Goal: Find specific page/section: Find specific page/section

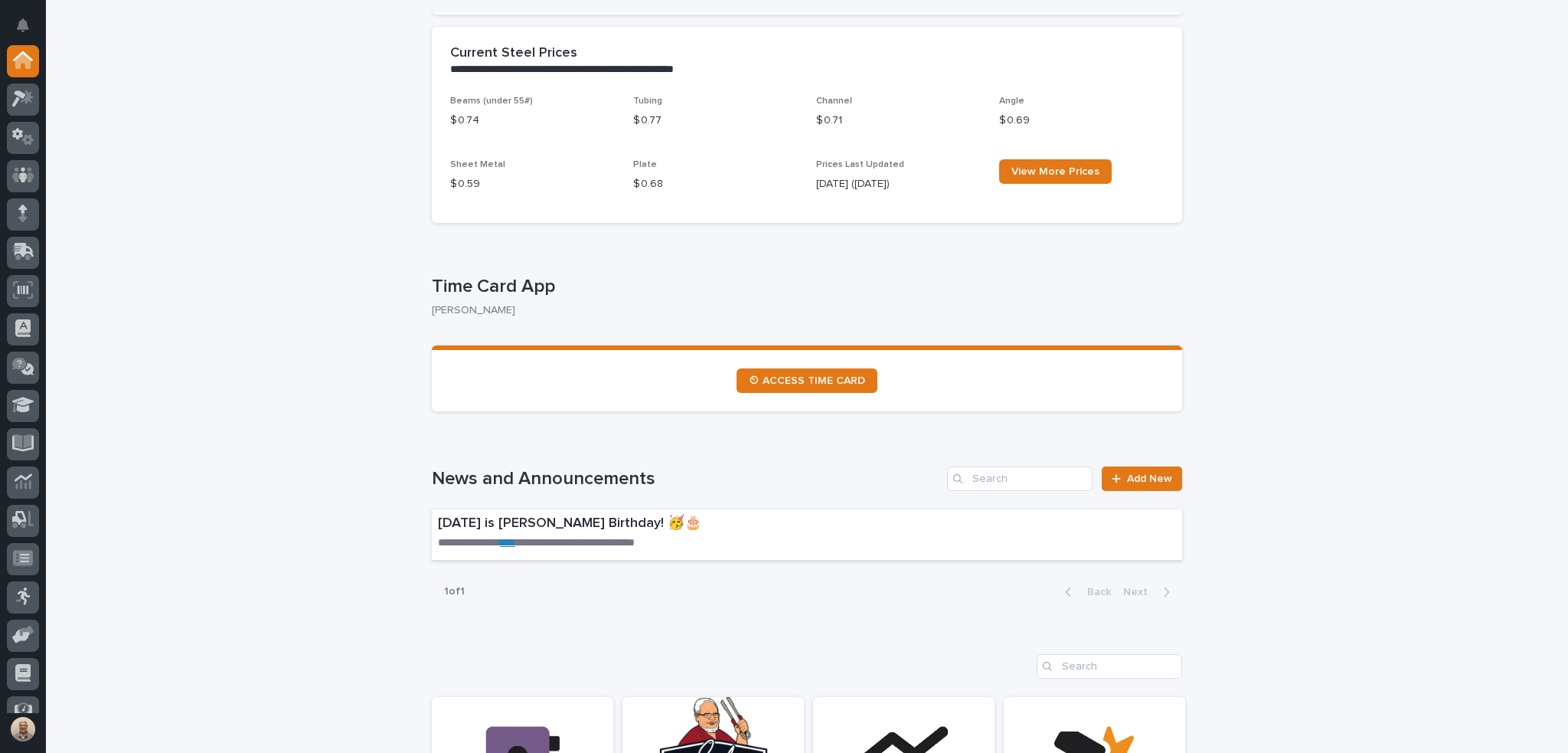
scroll to position [996, 0]
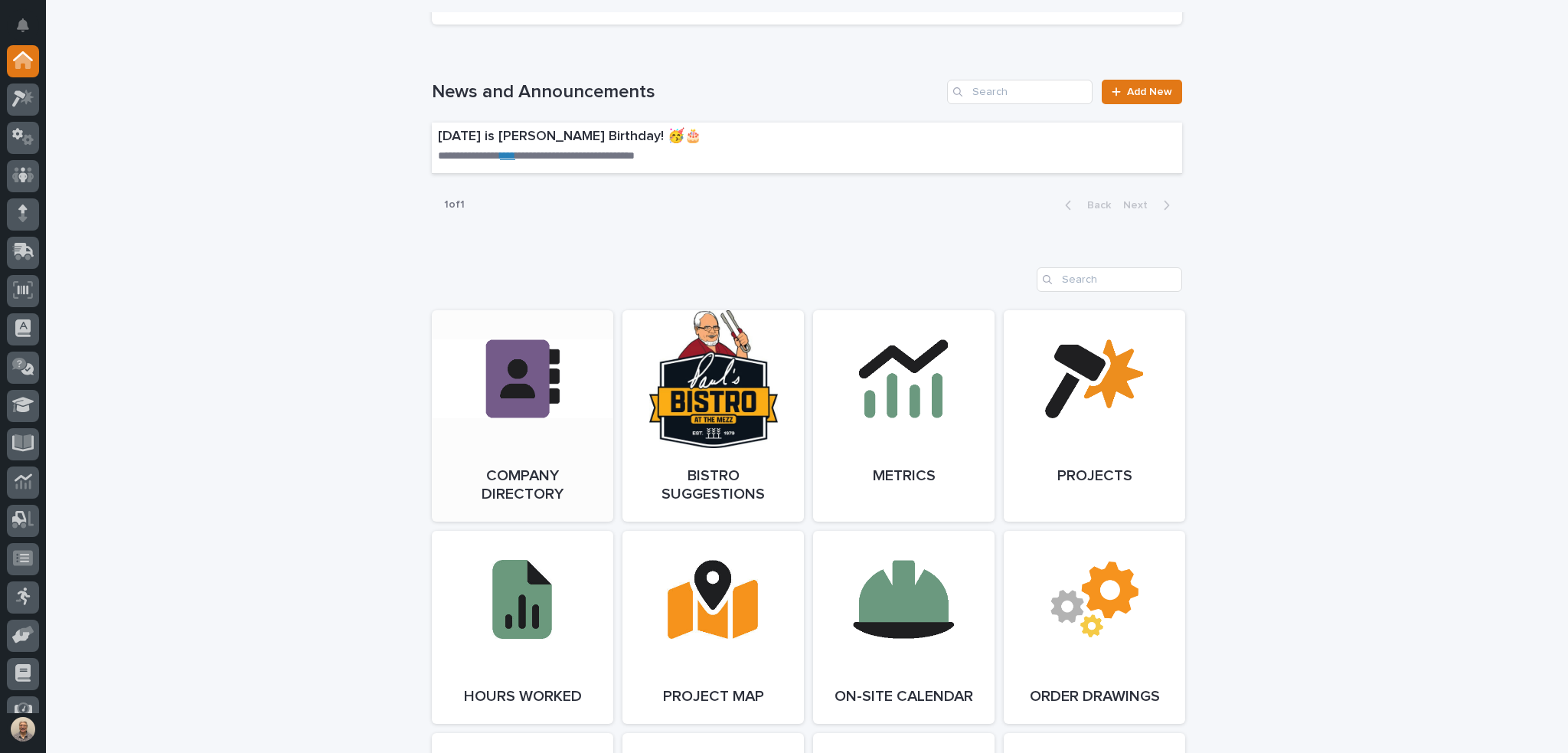
click at [508, 394] on link "Open Link" at bounding box center [522, 415] width 182 height 212
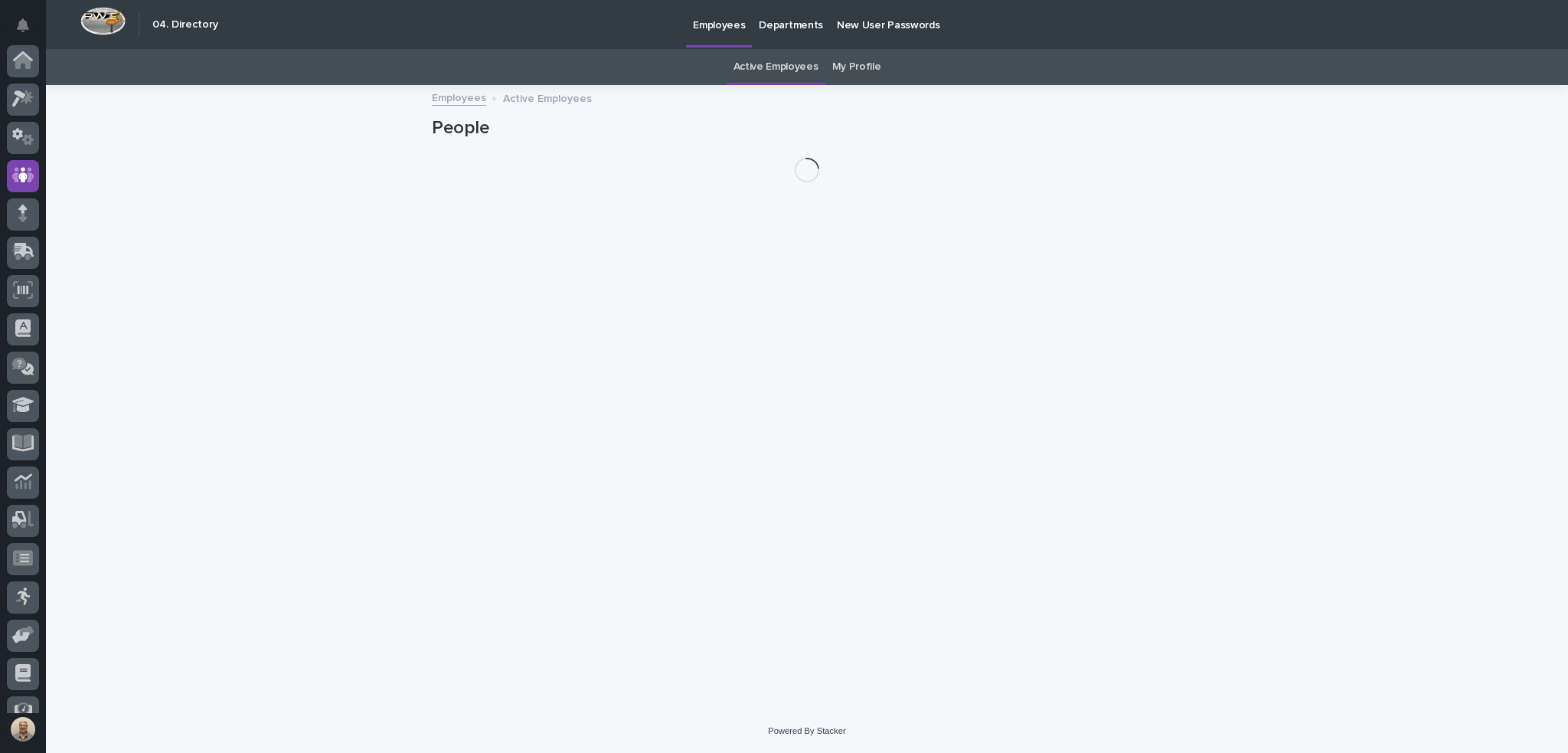
scroll to position [97, 0]
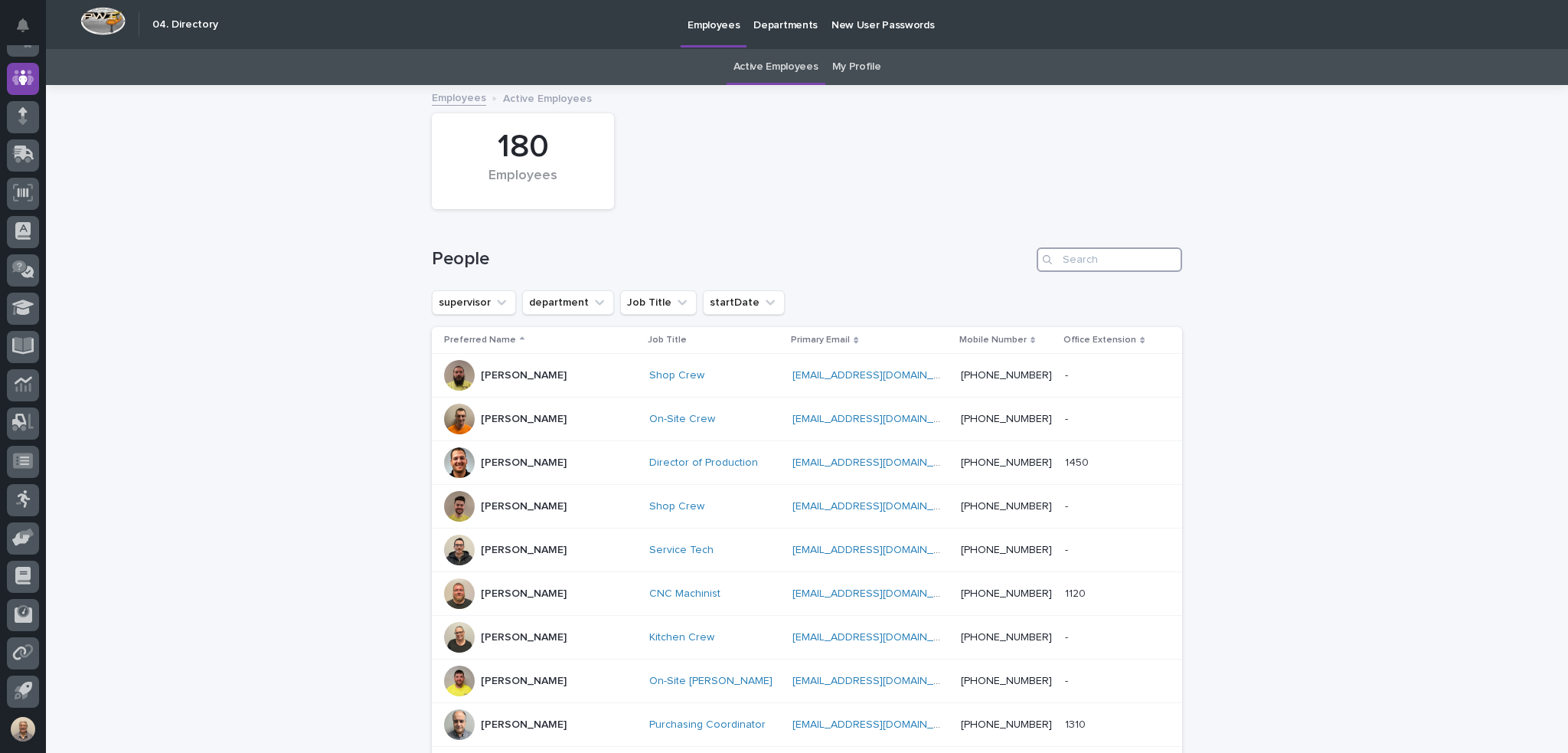
click at [1082, 260] on input "Search" at bounding box center [1109, 260] width 145 height 25
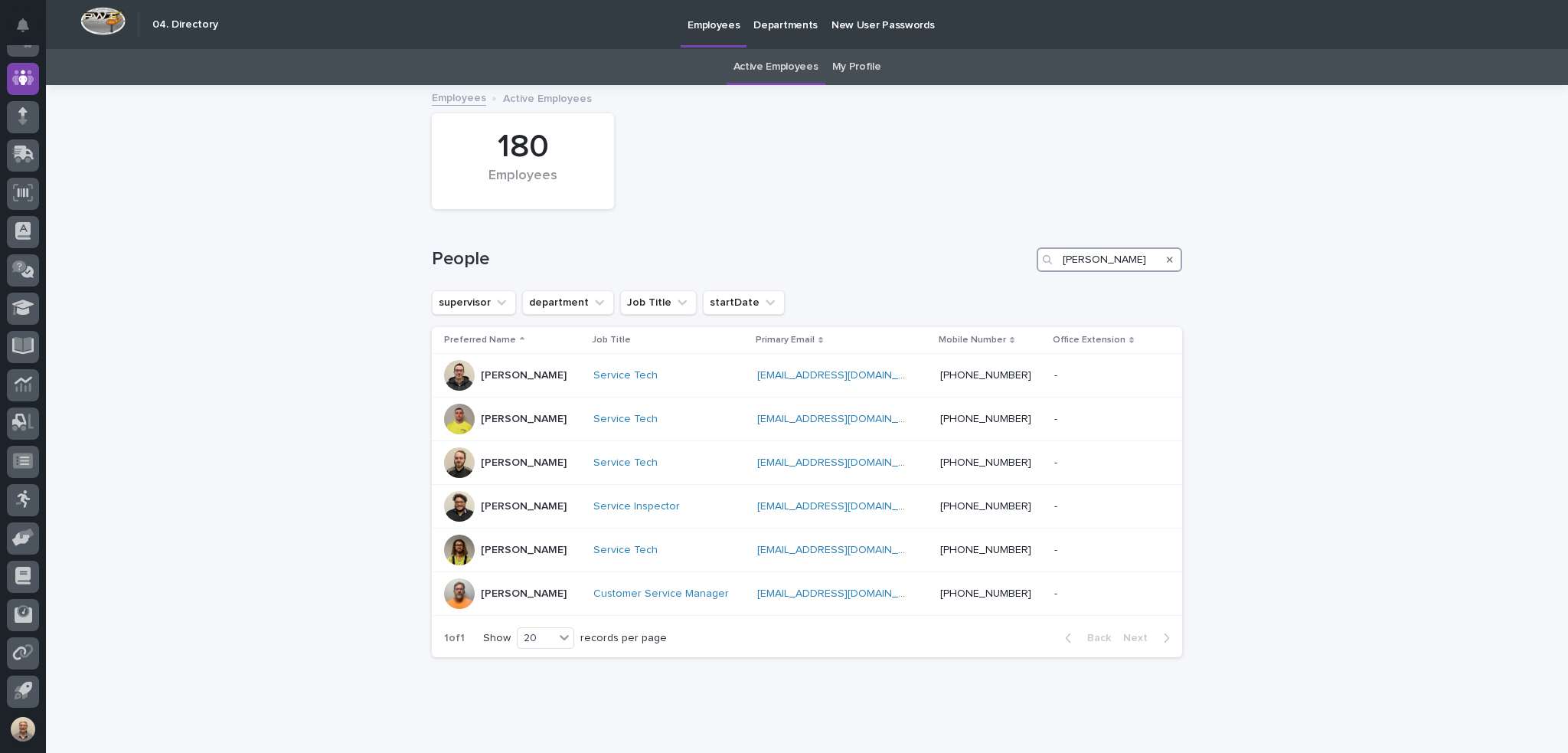
type input "[PERSON_NAME]"
click at [529, 587] on p "[PERSON_NAME]" at bounding box center [523, 594] width 86 height 13
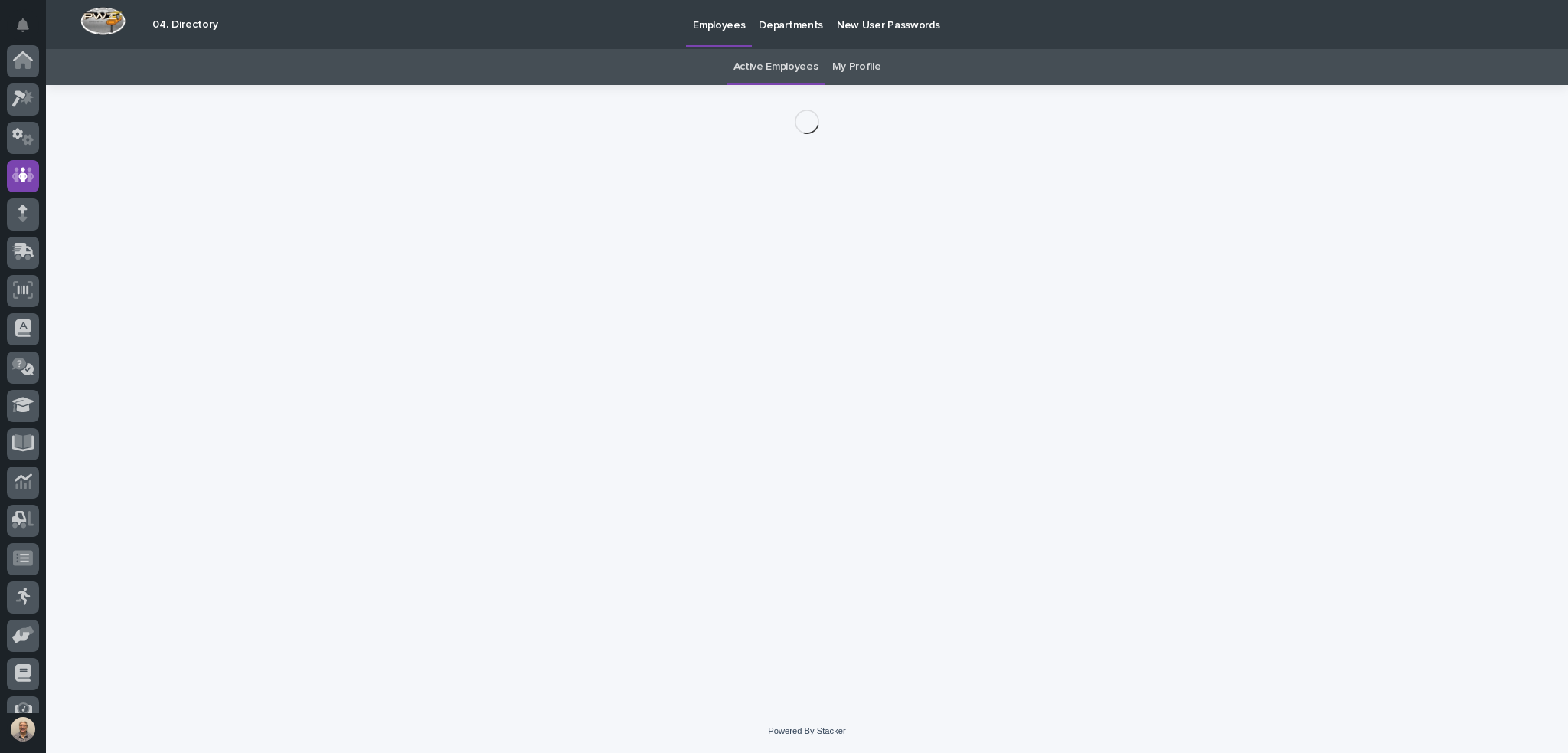
scroll to position [97, 0]
